Goal: Check status: Check status

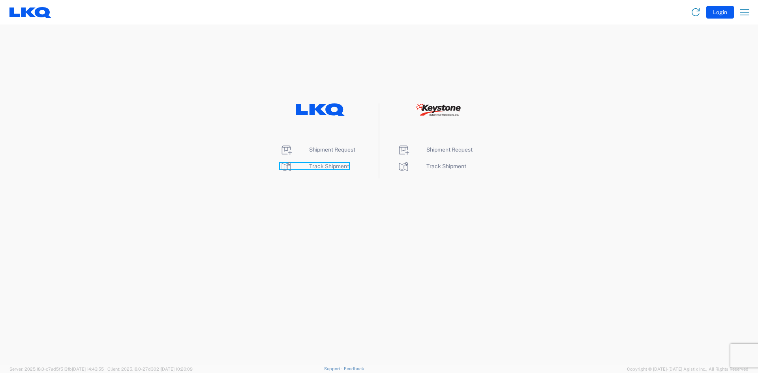
click at [333, 166] on span "Track Shipment" at bounding box center [329, 166] width 40 height 6
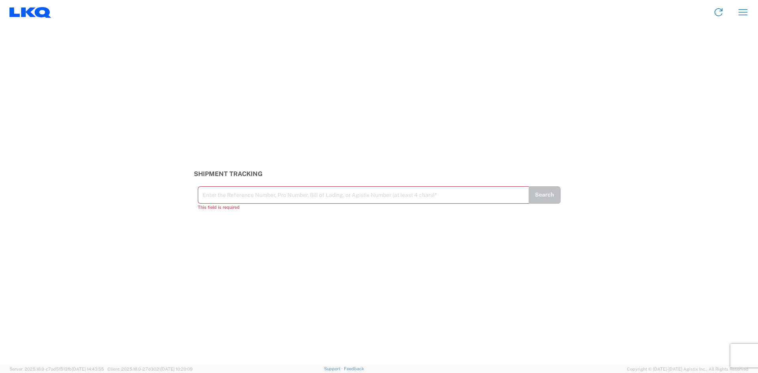
click at [216, 195] on input "text" at bounding box center [363, 194] width 322 height 14
paste input "56713337"
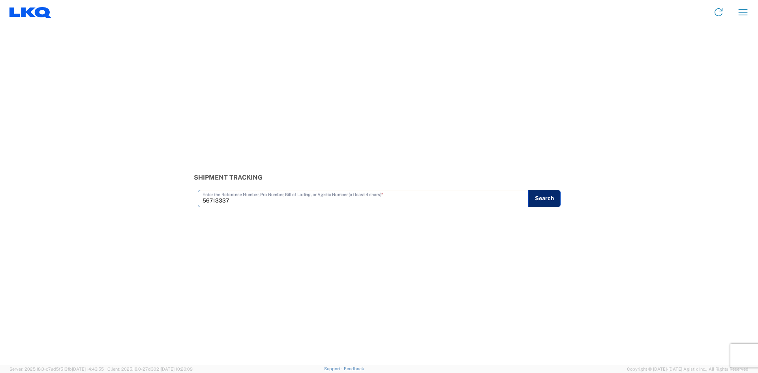
type input "56713337"
click at [550, 201] on button "Search" at bounding box center [544, 198] width 32 height 17
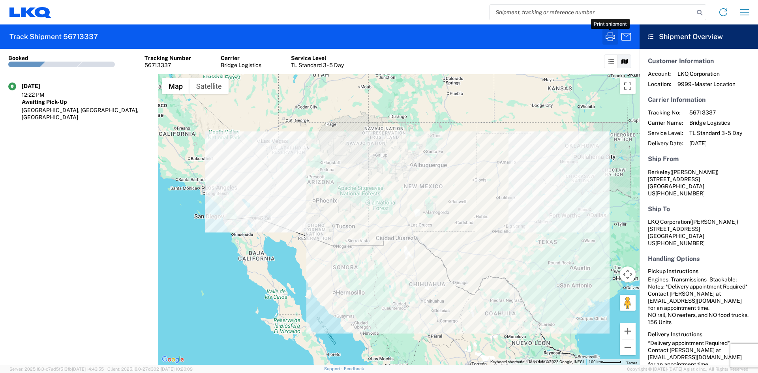
click at [610, 35] on icon "button" at bounding box center [609, 36] width 9 height 9
